Goal: Find specific page/section: Find specific page/section

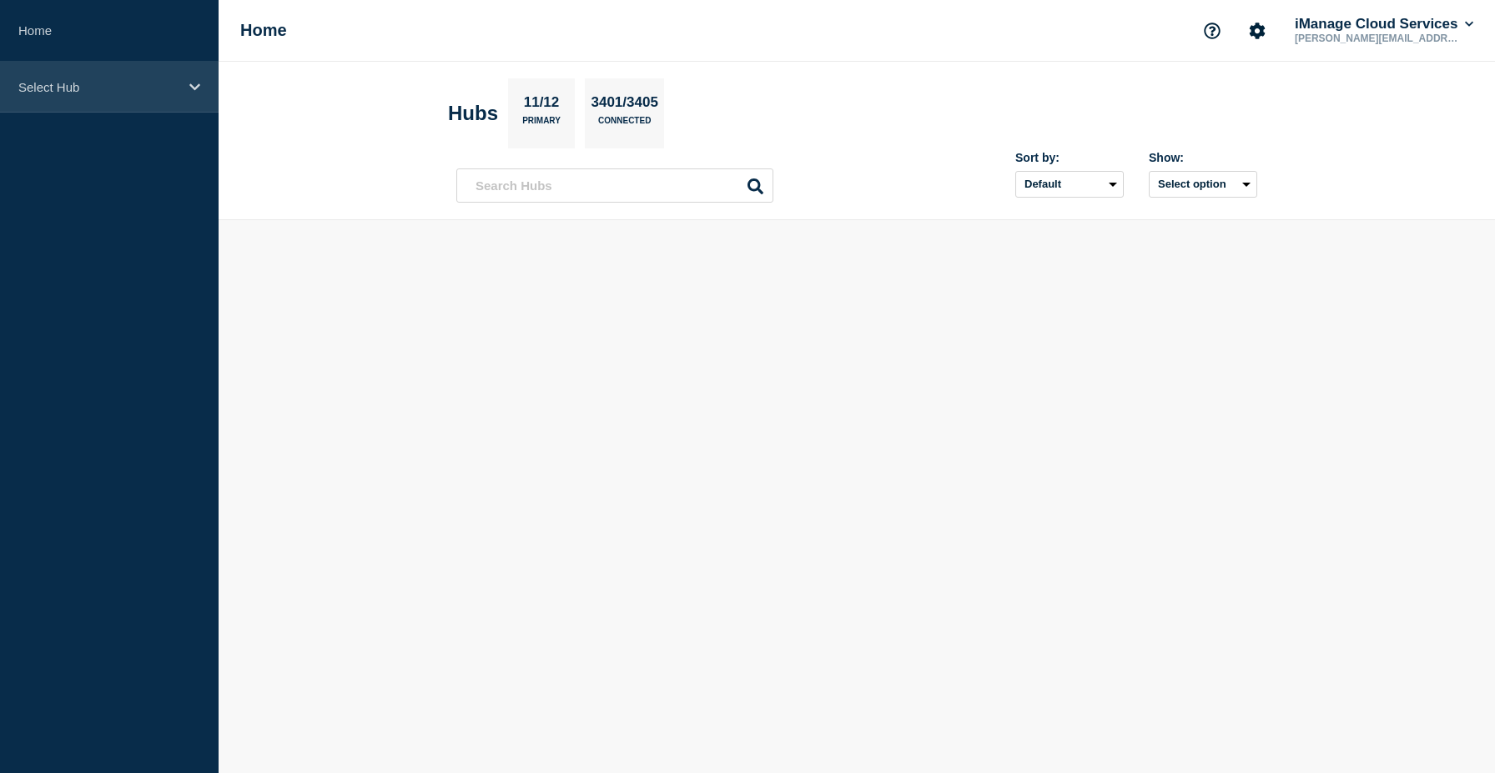
click at [112, 81] on p "Select Hub" at bounding box center [98, 87] width 160 height 14
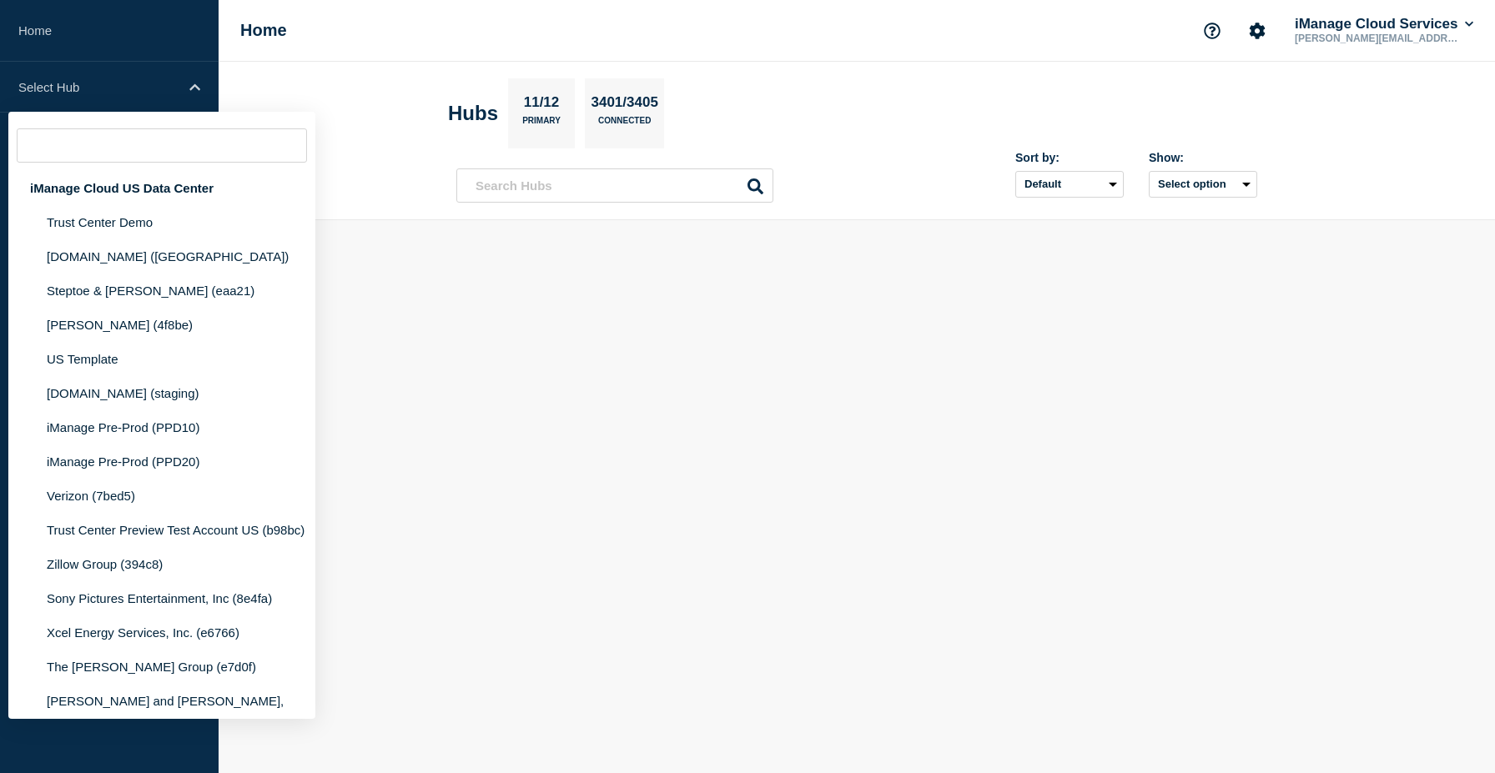
click at [219, 152] on input "text" at bounding box center [162, 145] width 290 height 34
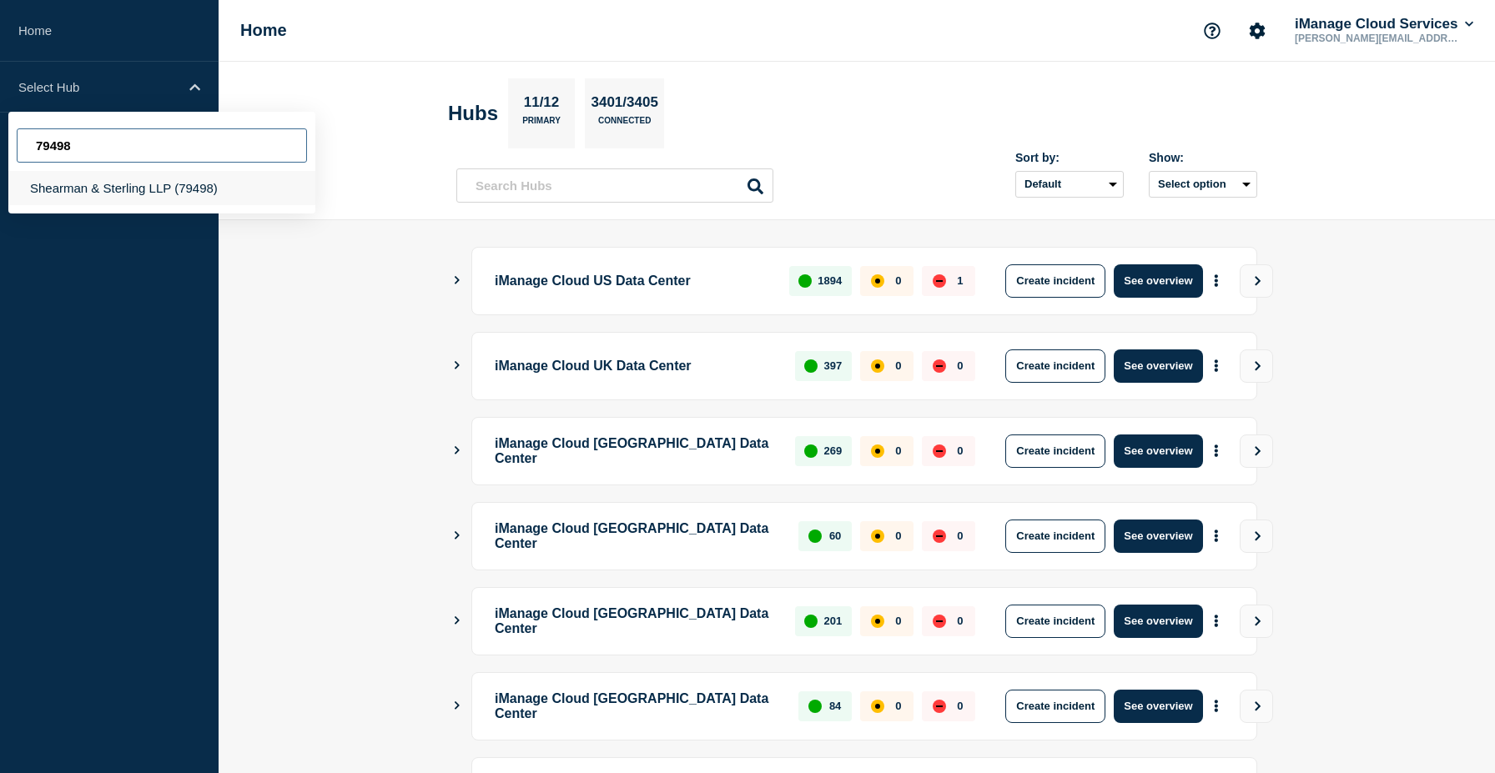
type input "79498"
click at [232, 200] on div "Shearman & Sterling LLP (79498)" at bounding box center [161, 188] width 307 height 34
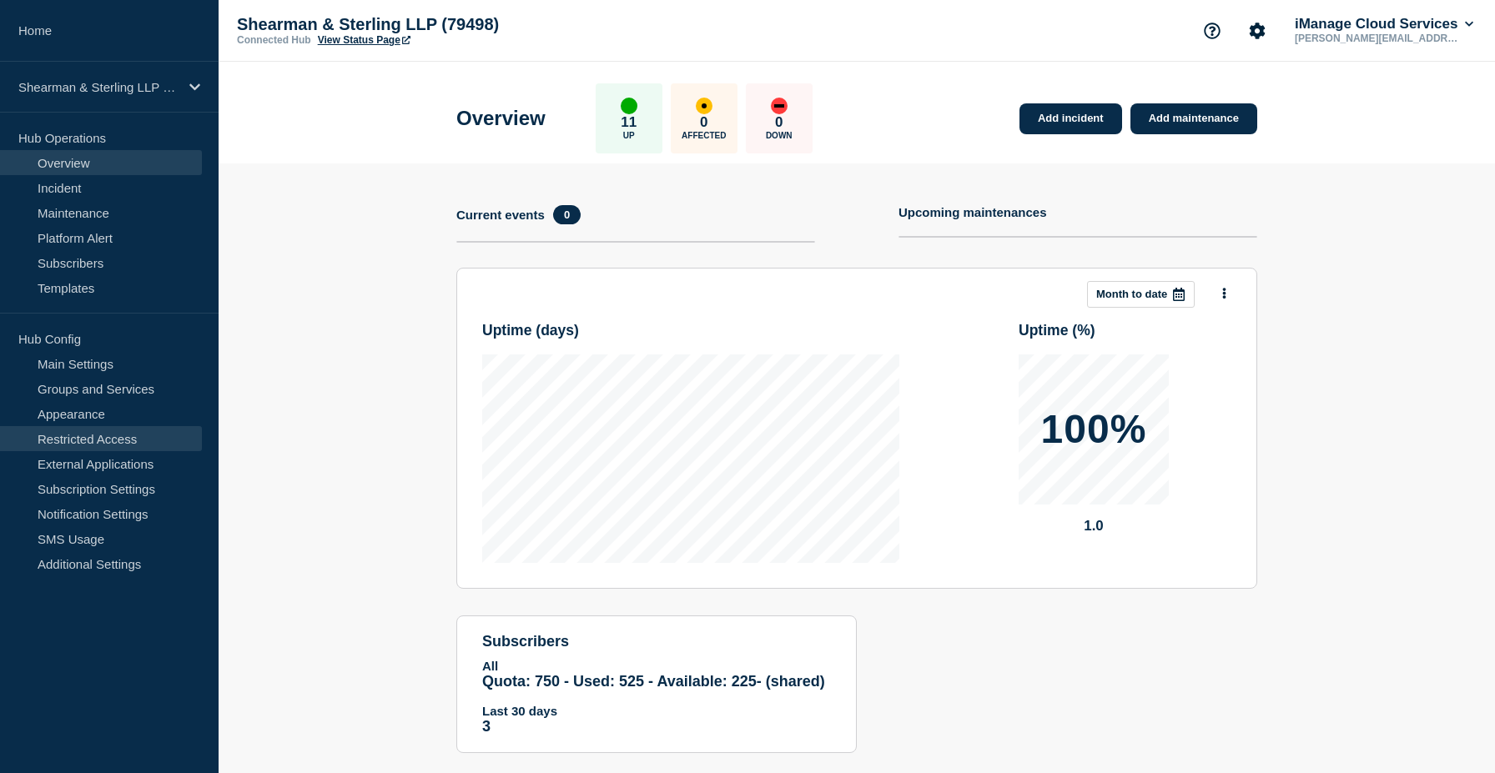
click at [157, 442] on link "Restricted Access" at bounding box center [101, 438] width 202 height 25
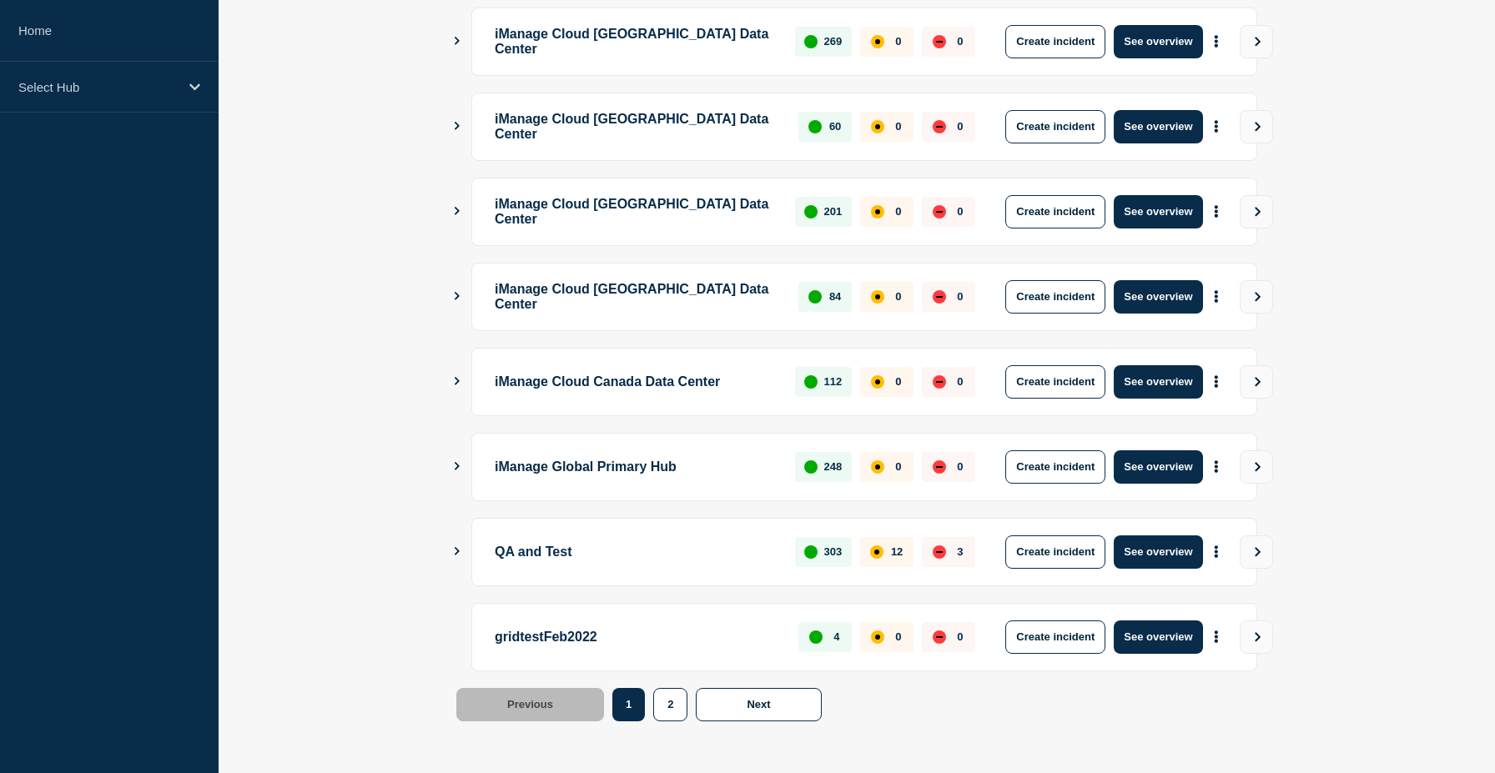
click at [605, 594] on ul "iManage Cloud US Data Center 1894 0 1 Create incident See overview iManage Clou…" at bounding box center [856, 254] width 801 height 834
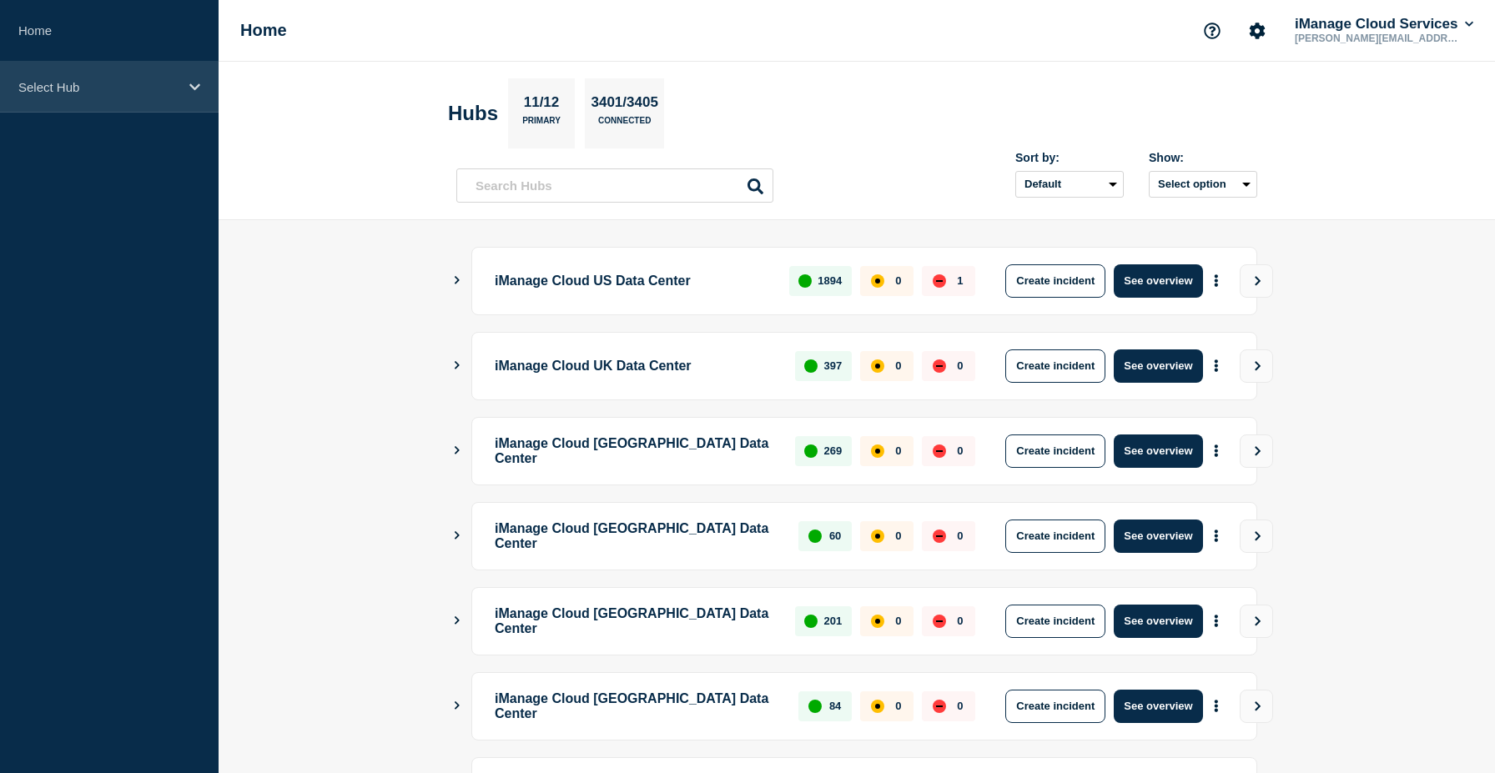
click at [198, 97] on div "Select Hub" at bounding box center [109, 87] width 219 height 51
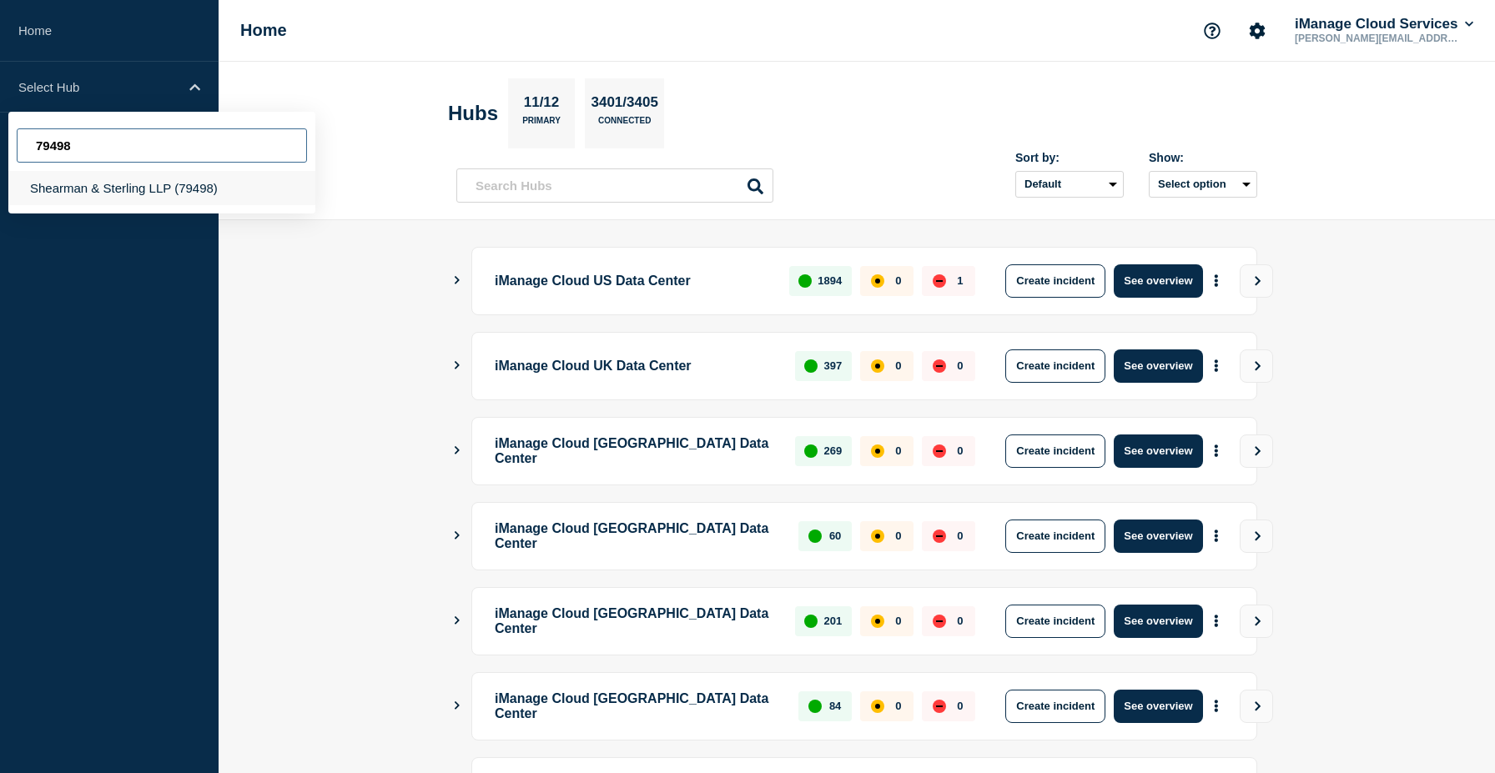
type input "79498"
click at [224, 188] on div "Shearman & Sterling LLP (79498)" at bounding box center [161, 188] width 307 height 34
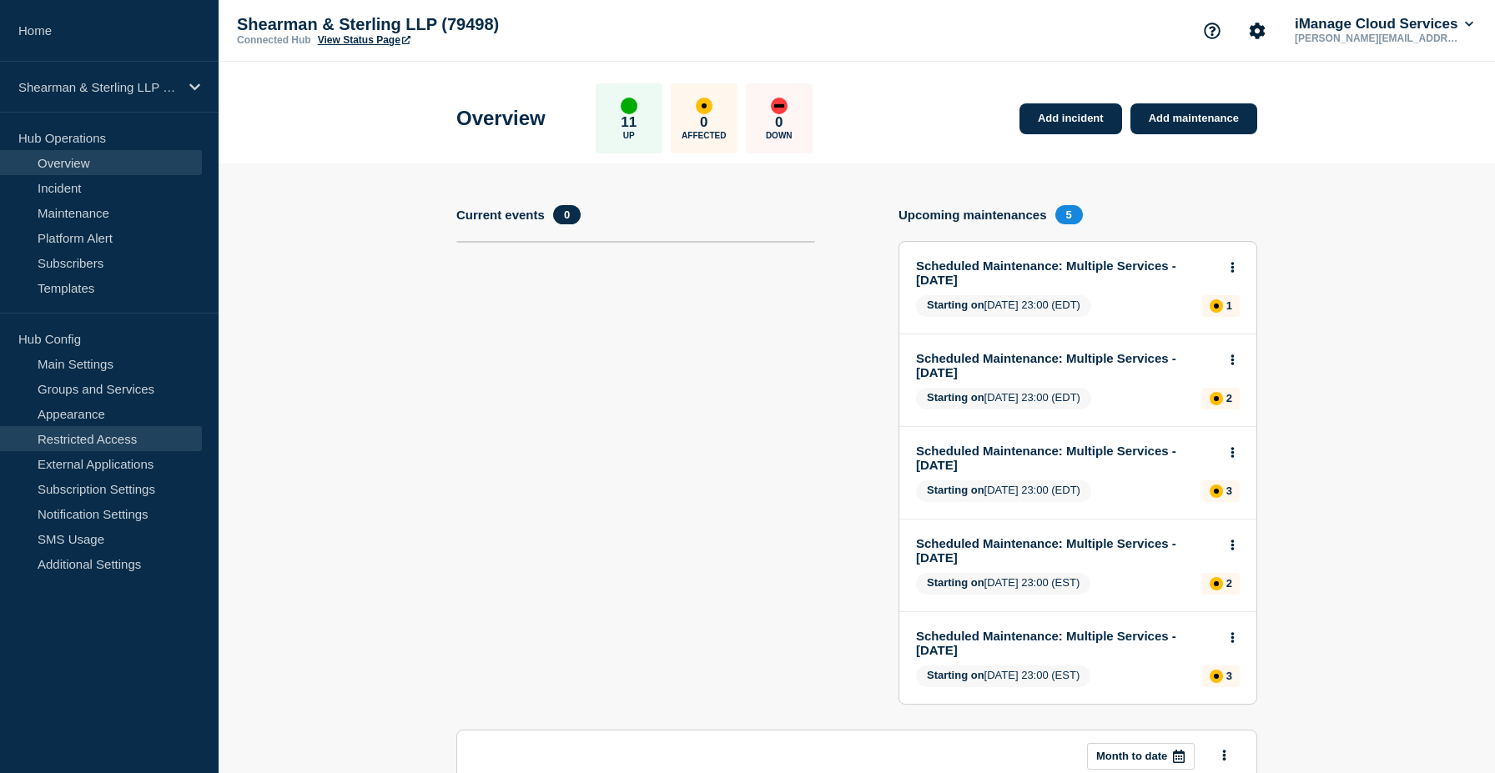
click at [125, 438] on link "Restricted Access" at bounding box center [101, 438] width 202 height 25
